Goal: Navigation & Orientation: Go to known website

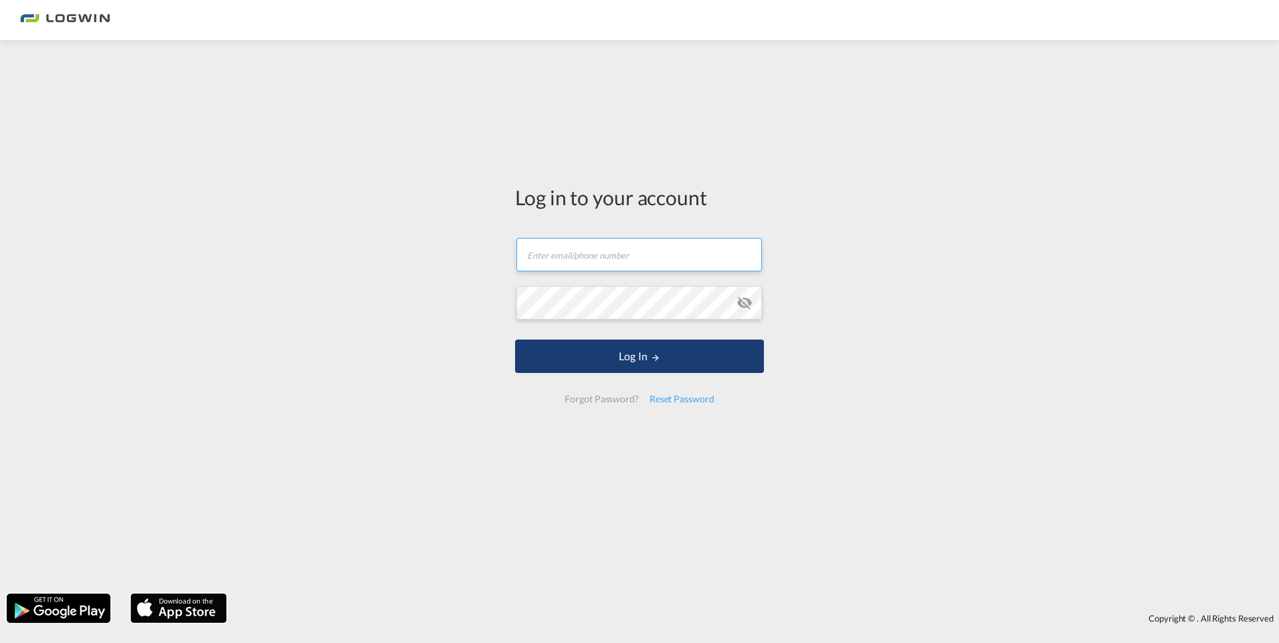
type input "[PERSON_NAME][EMAIL_ADDRESS][PERSON_NAME][DOMAIN_NAME]"
click at [627, 361] on button "Log In" at bounding box center [639, 356] width 249 height 33
